Goal: Information Seeking & Learning: Learn about a topic

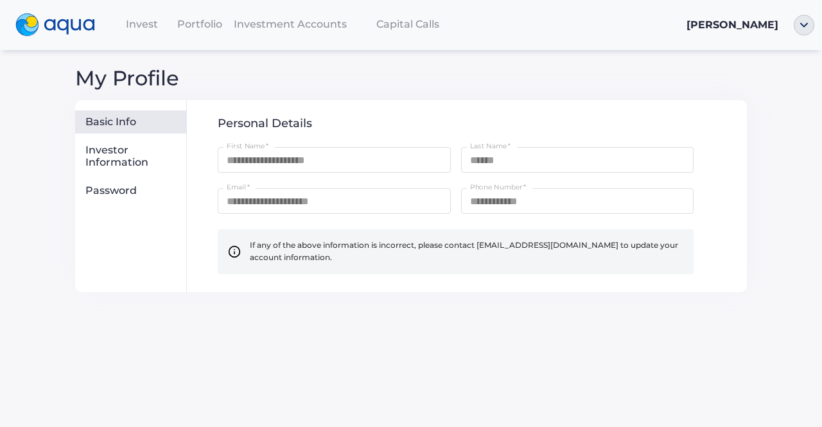
click at [218, 27] on span "Portfolio" at bounding box center [199, 24] width 45 height 12
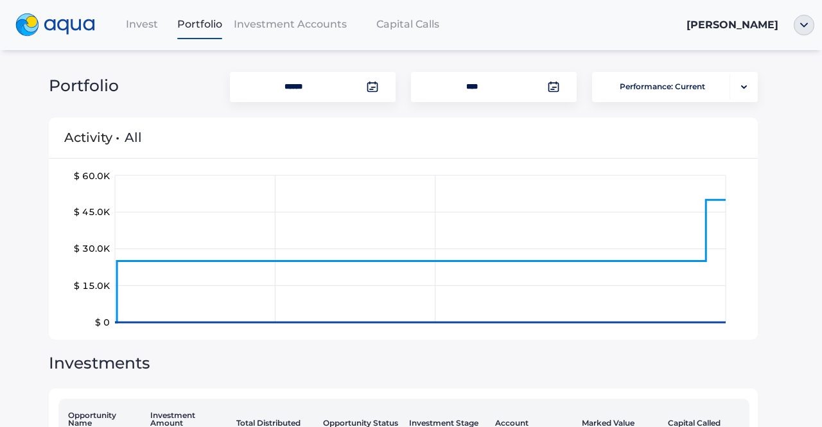
click at [253, 20] on span "Investment Accounts" at bounding box center [290, 24] width 113 height 12
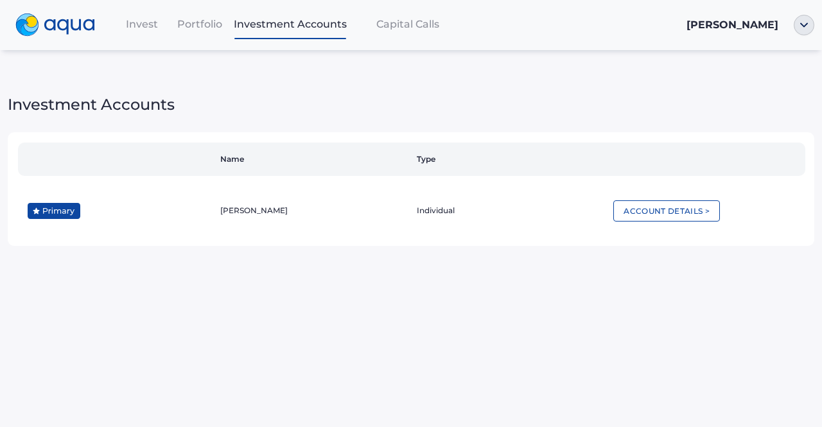
click at [140, 21] on span "Invest" at bounding box center [142, 24] width 32 height 12
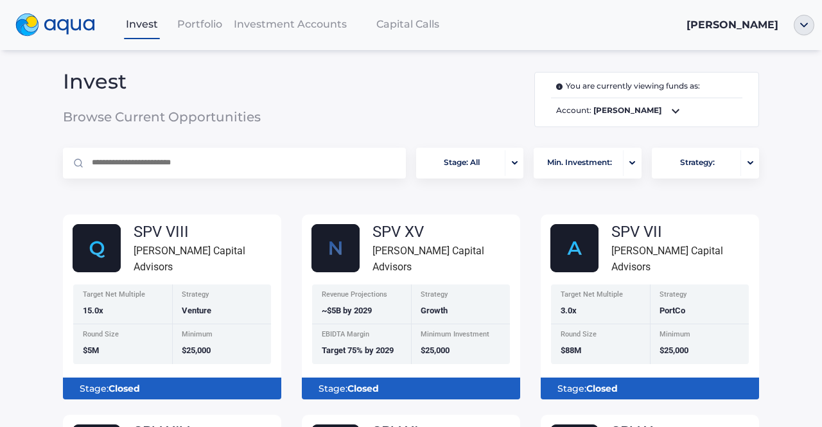
click at [200, 28] on span "Portfolio" at bounding box center [199, 24] width 45 height 12
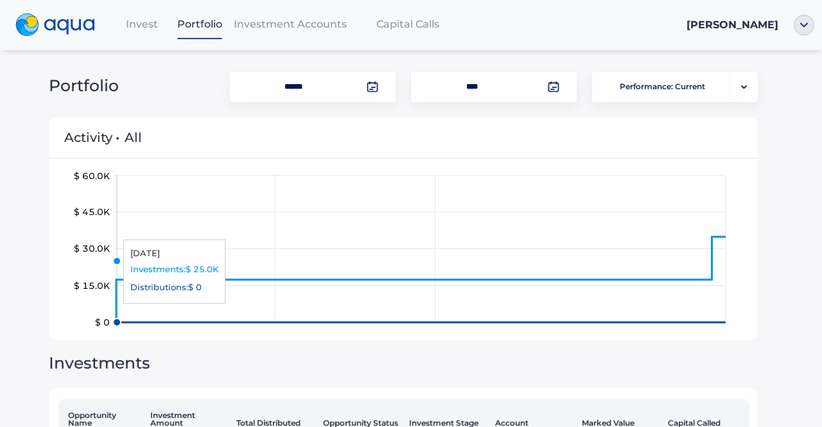
scroll to position [151, 0]
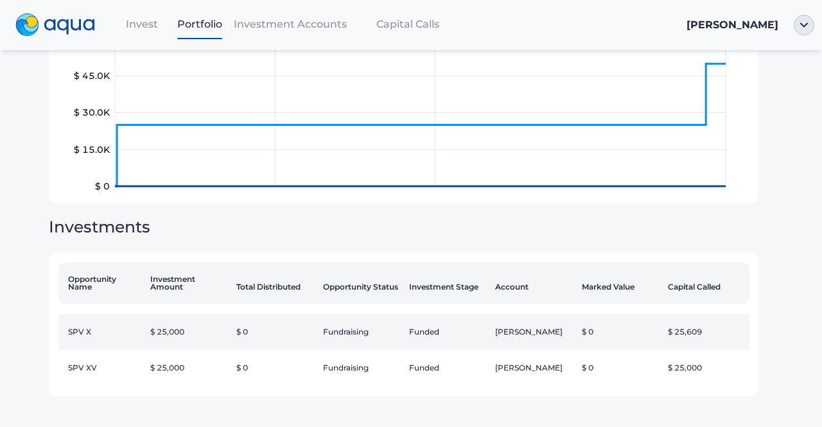
click at [162, 322] on td "$ 25,000" at bounding box center [188, 332] width 86 height 36
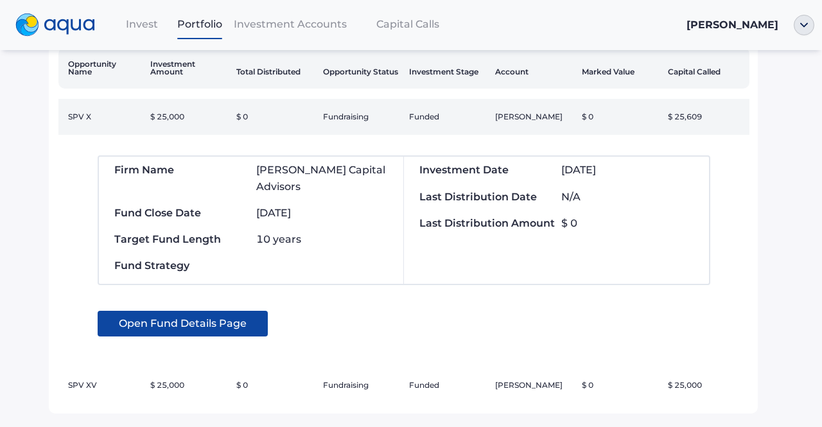
scroll to position [352, 0]
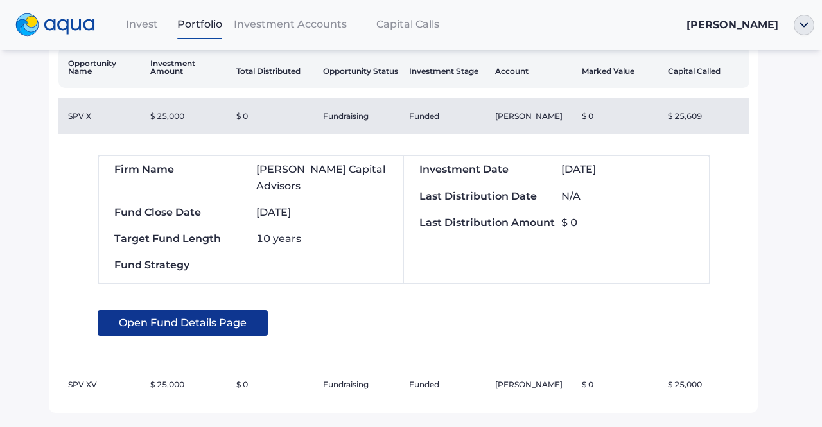
click at [164, 310] on span "Open Fund Details Page" at bounding box center [183, 323] width 128 height 26
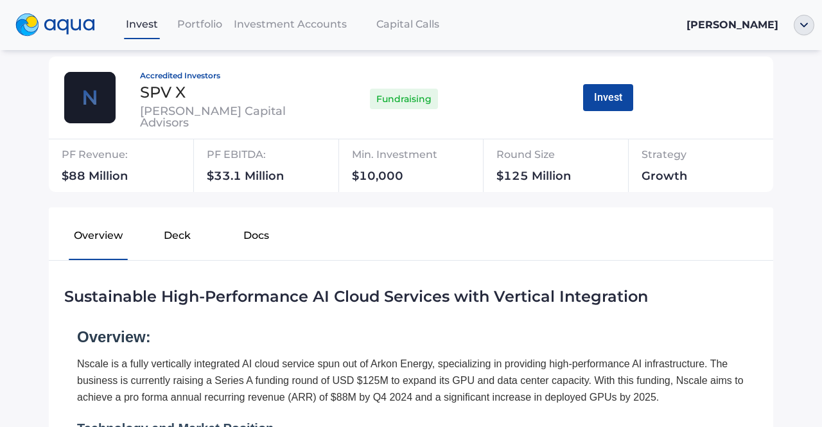
scroll to position [96, 0]
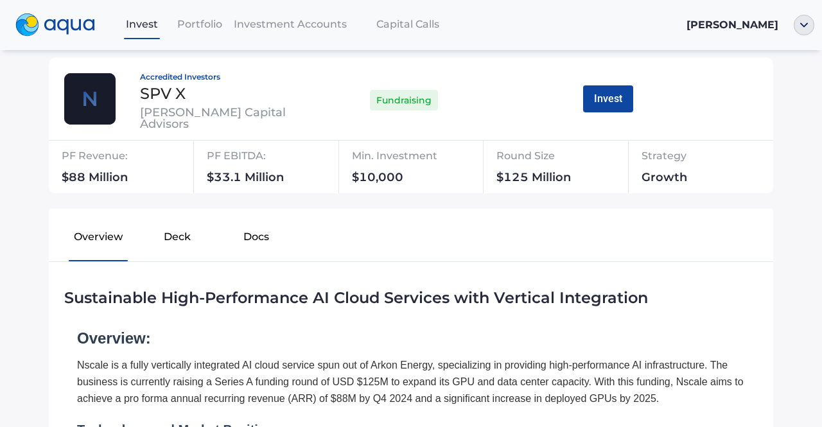
click at [175, 231] on button "Deck" at bounding box center [177, 239] width 79 height 41
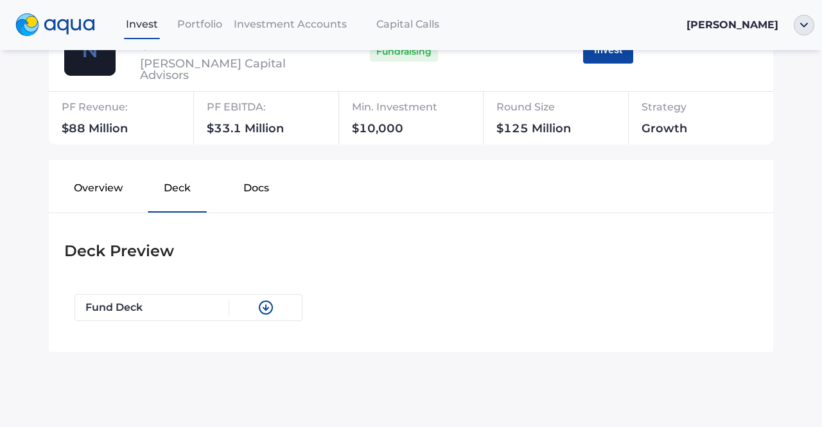
click at [240, 191] on button "Docs" at bounding box center [256, 190] width 79 height 41
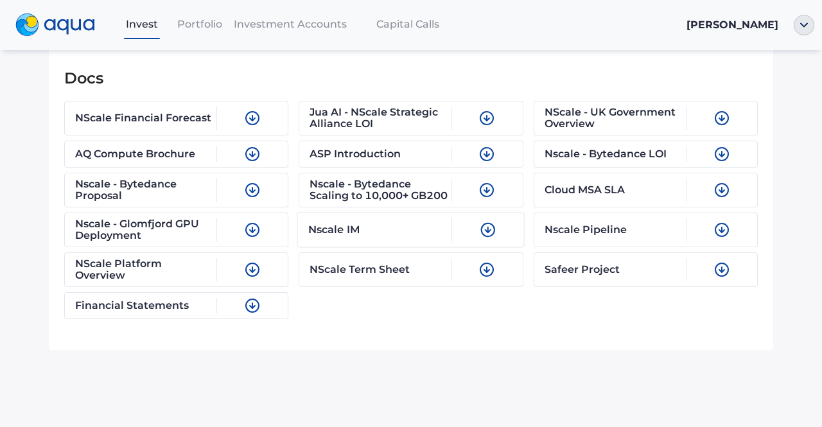
scroll to position [182, 0]
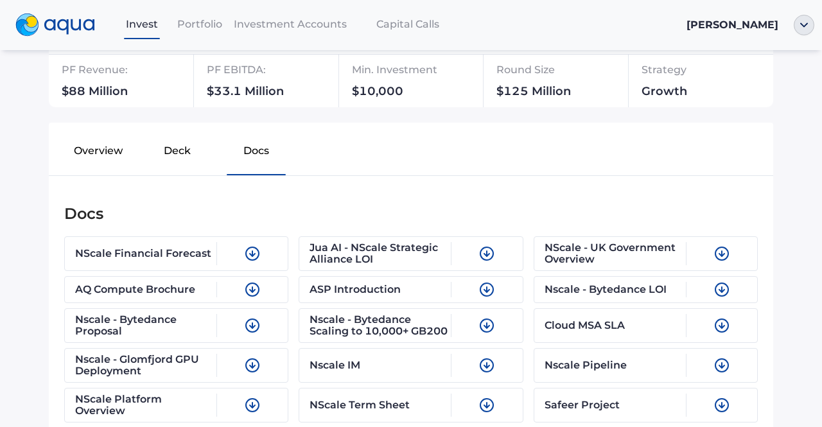
click at [114, 161] on button "Overview" at bounding box center [98, 153] width 79 height 41
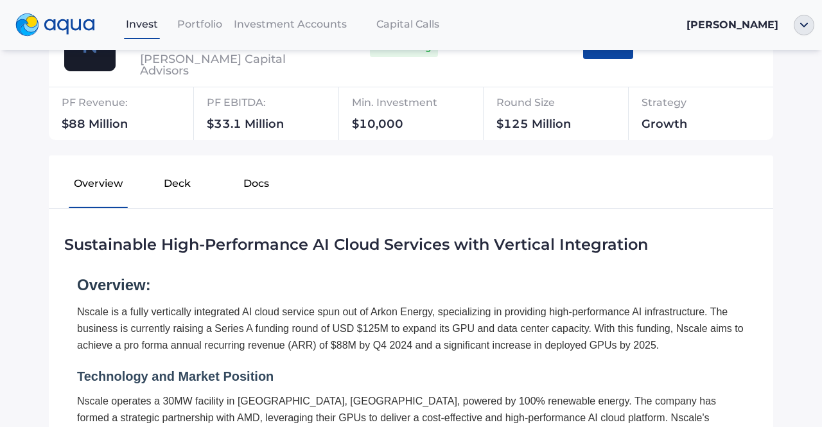
click at [173, 186] on button "Deck" at bounding box center [177, 186] width 79 height 41
